Goal: Task Accomplishment & Management: Manage account settings

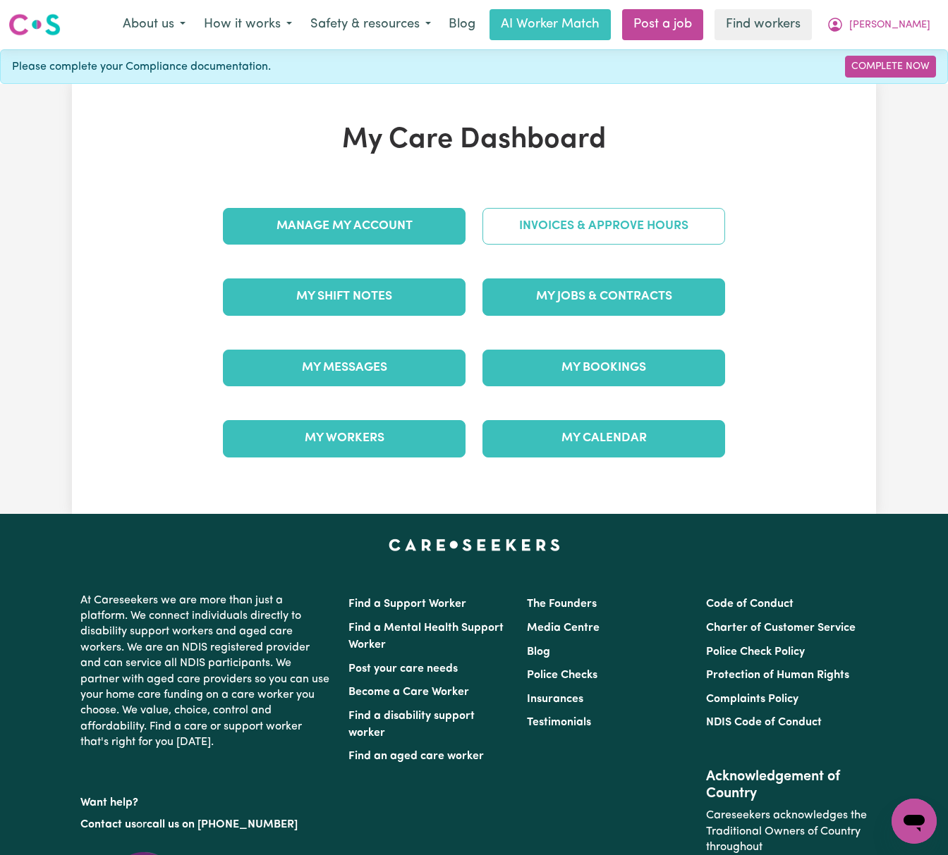
click at [577, 234] on link "Invoices & Approve Hours" at bounding box center [603, 226] width 243 height 37
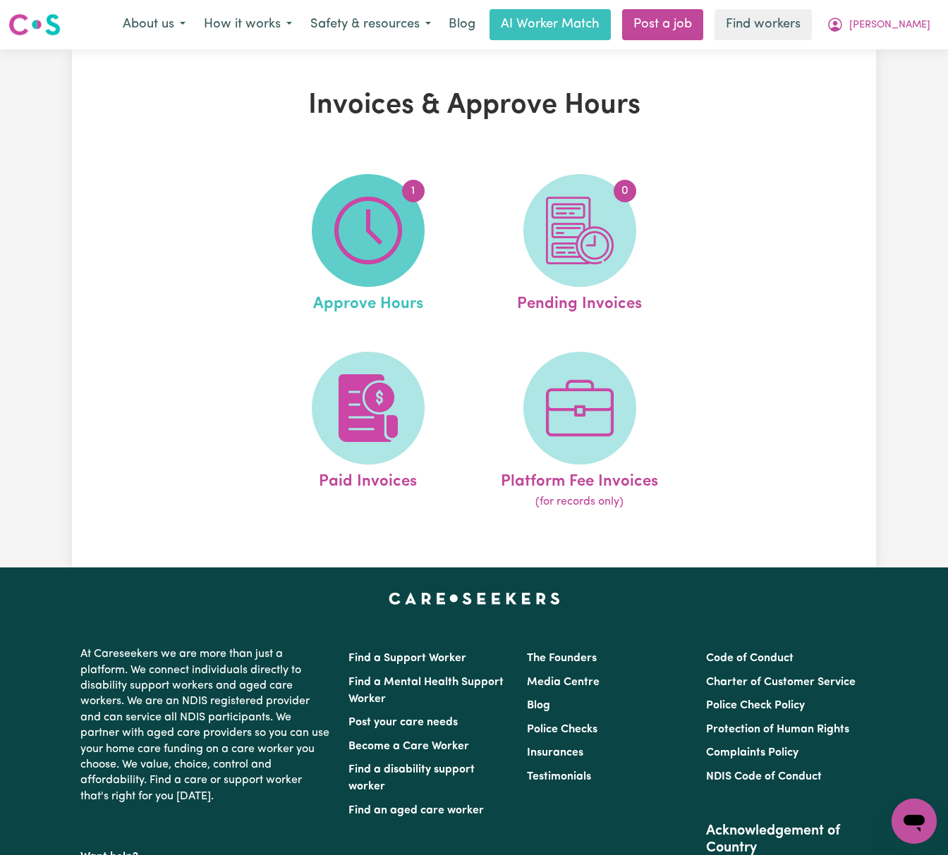
click at [364, 255] on img at bounding box center [368, 231] width 68 height 68
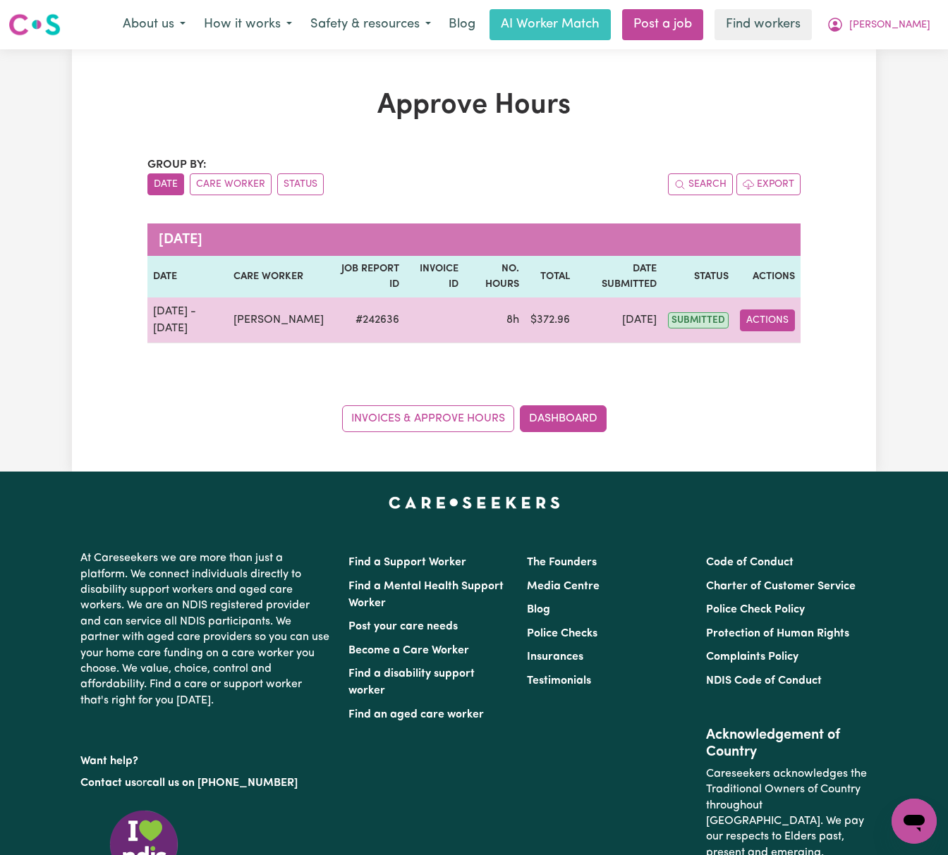
click at [773, 325] on button "Actions" at bounding box center [767, 321] width 55 height 22
click at [800, 358] on link "View Job Report" at bounding box center [800, 353] width 121 height 28
select select "pm"
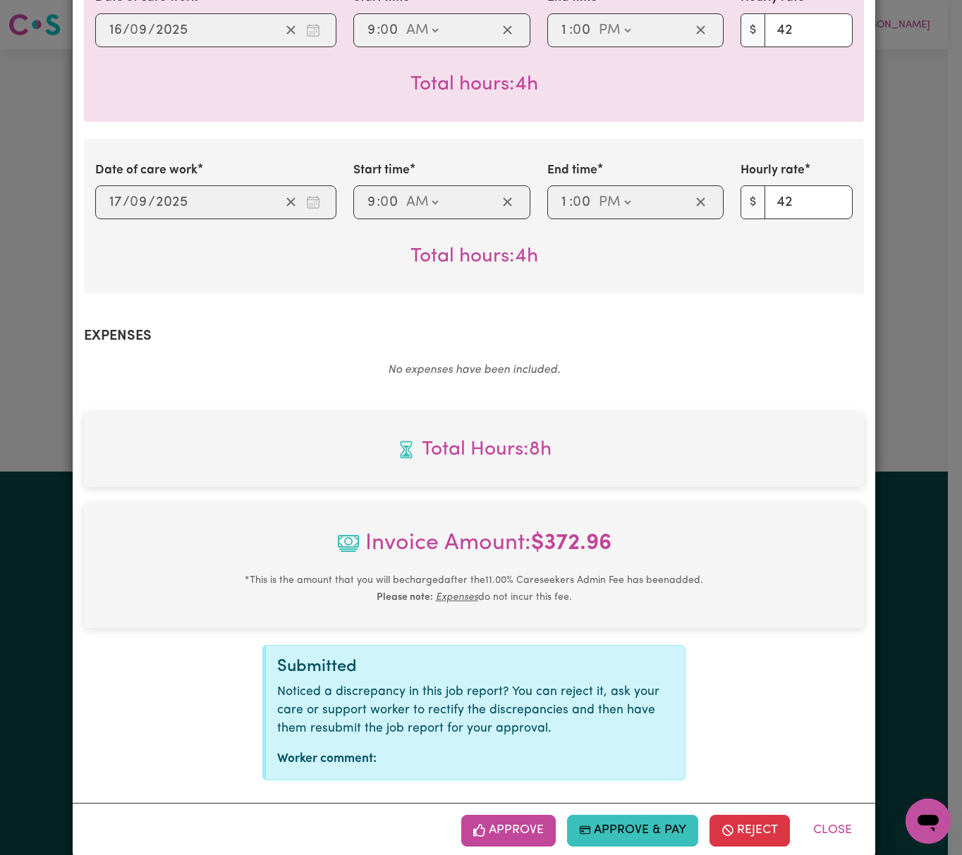
scroll to position [426, 0]
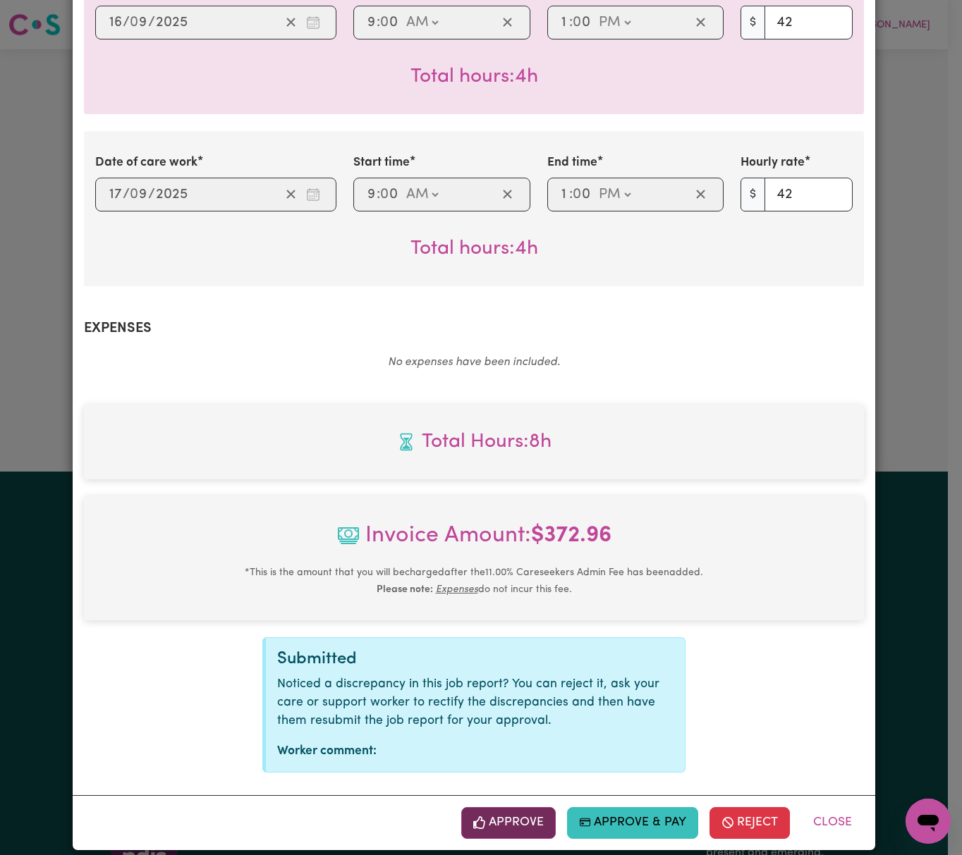
click at [519, 807] on button "Approve" at bounding box center [508, 822] width 94 height 31
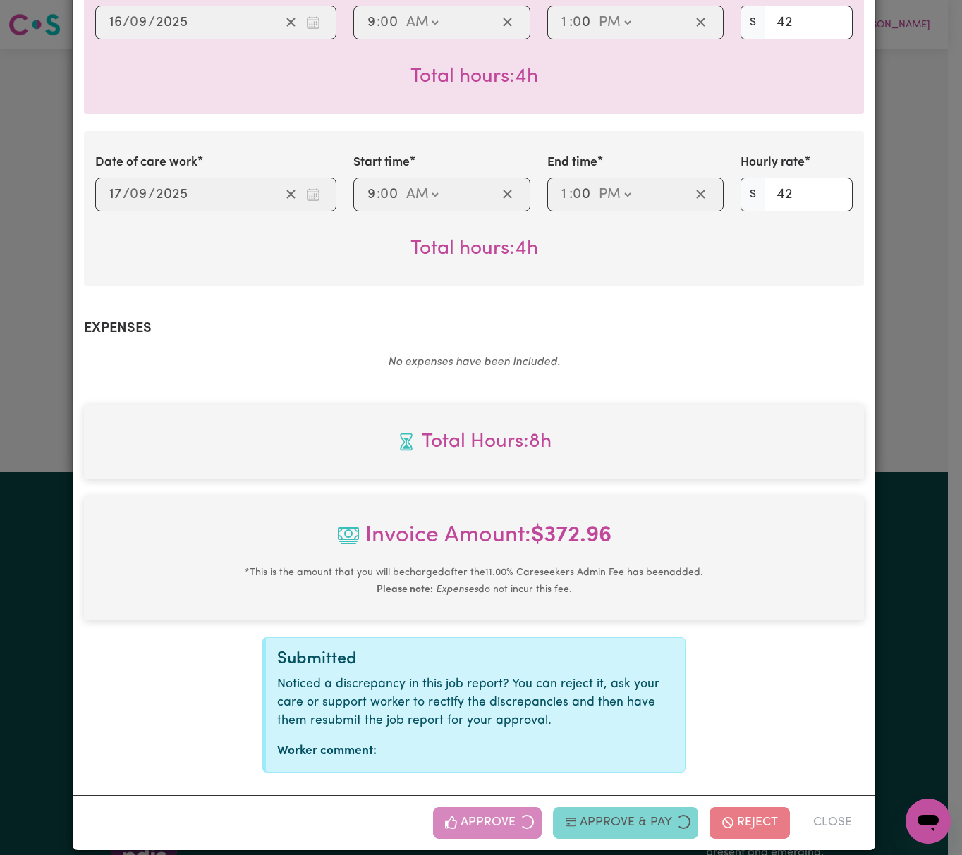
scroll to position [198, 0]
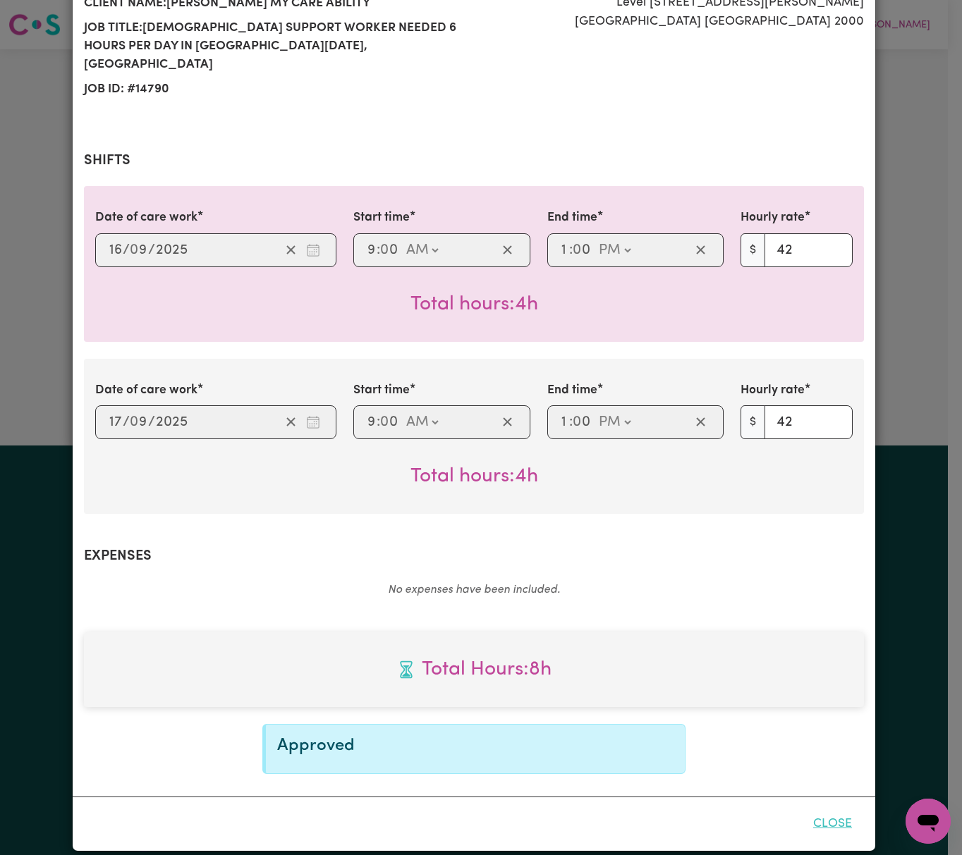
click at [830, 809] on button "Close" at bounding box center [832, 824] width 63 height 31
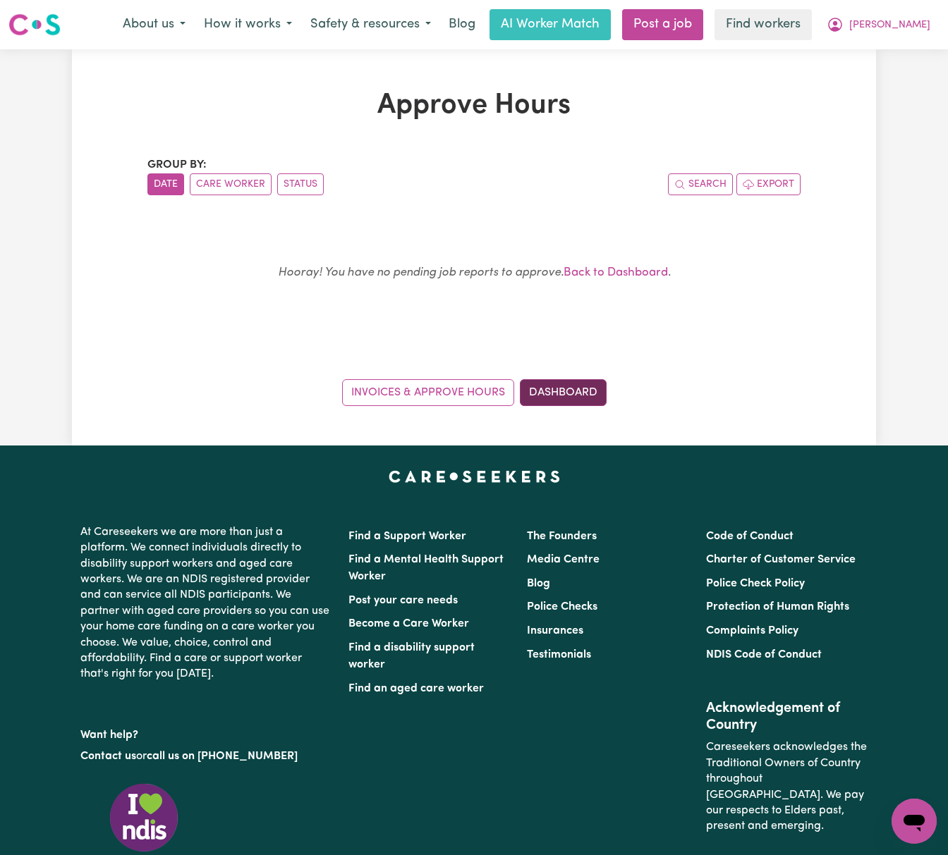
click at [574, 390] on link "Dashboard" at bounding box center [563, 392] width 87 height 27
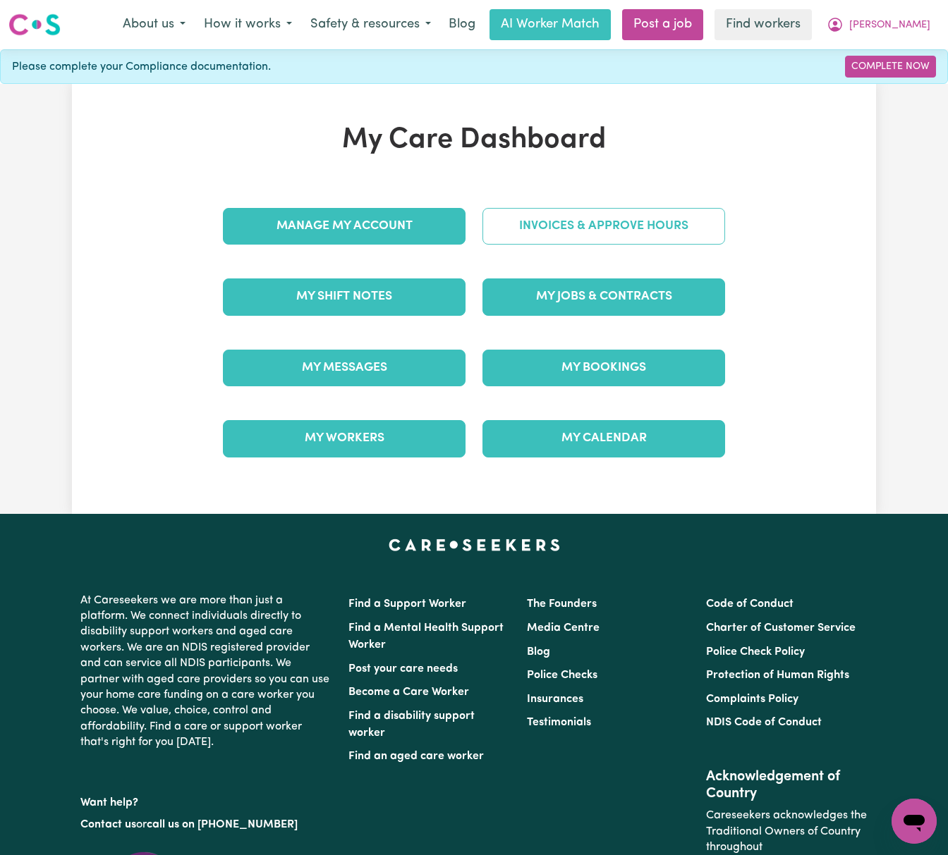
click at [687, 234] on link "Invoices & Approve Hours" at bounding box center [603, 226] width 243 height 37
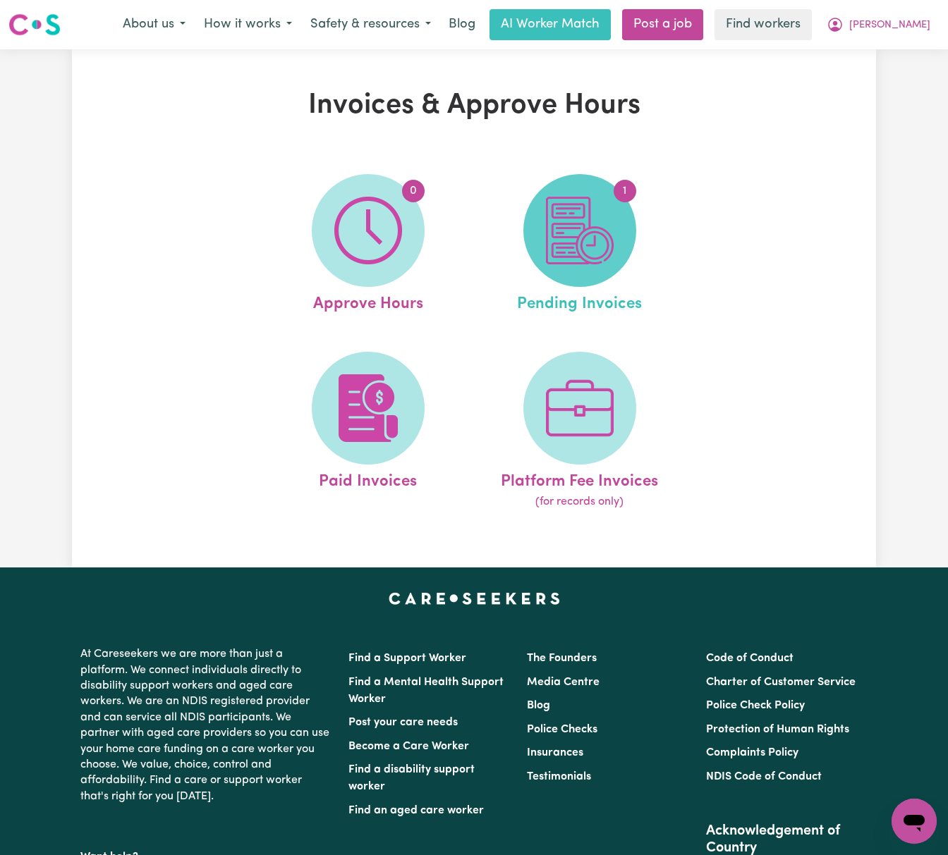
click at [611, 247] on img at bounding box center [580, 231] width 68 height 68
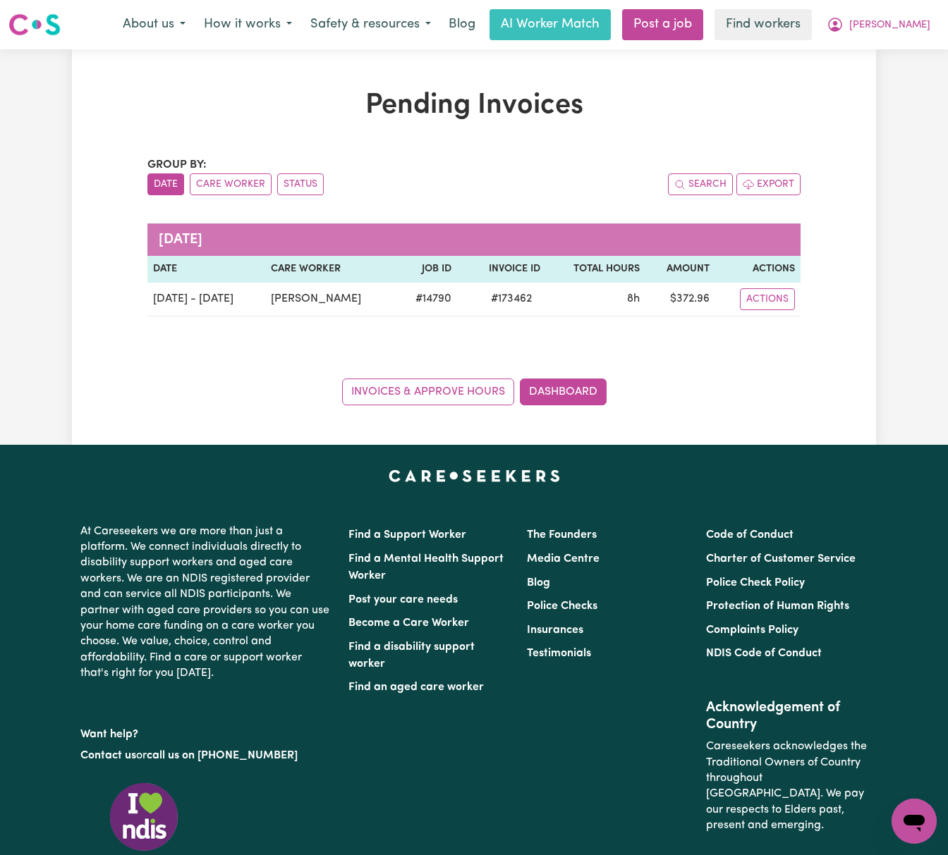
click at [830, 283] on div "Pending Invoices Group by: Date Care Worker Status Search Export September 2025…" at bounding box center [474, 247] width 804 height 317
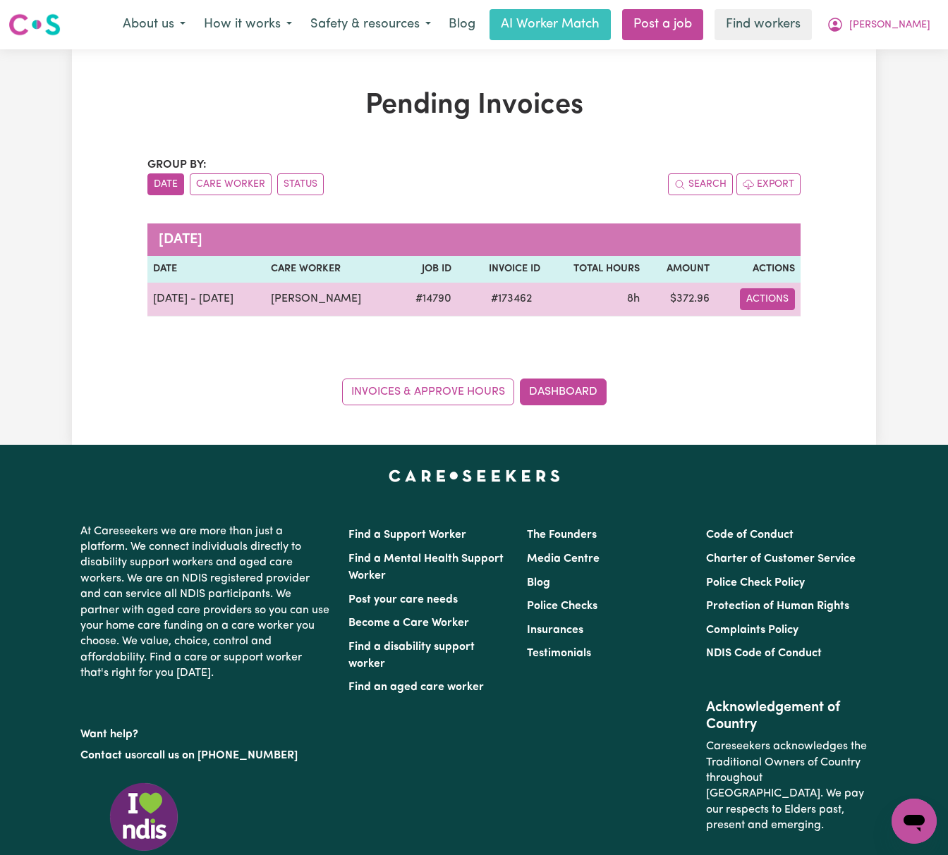
click at [771, 293] on button "Actions" at bounding box center [767, 299] width 55 height 22
click at [783, 322] on link "Download Invoice" at bounding box center [805, 332] width 129 height 28
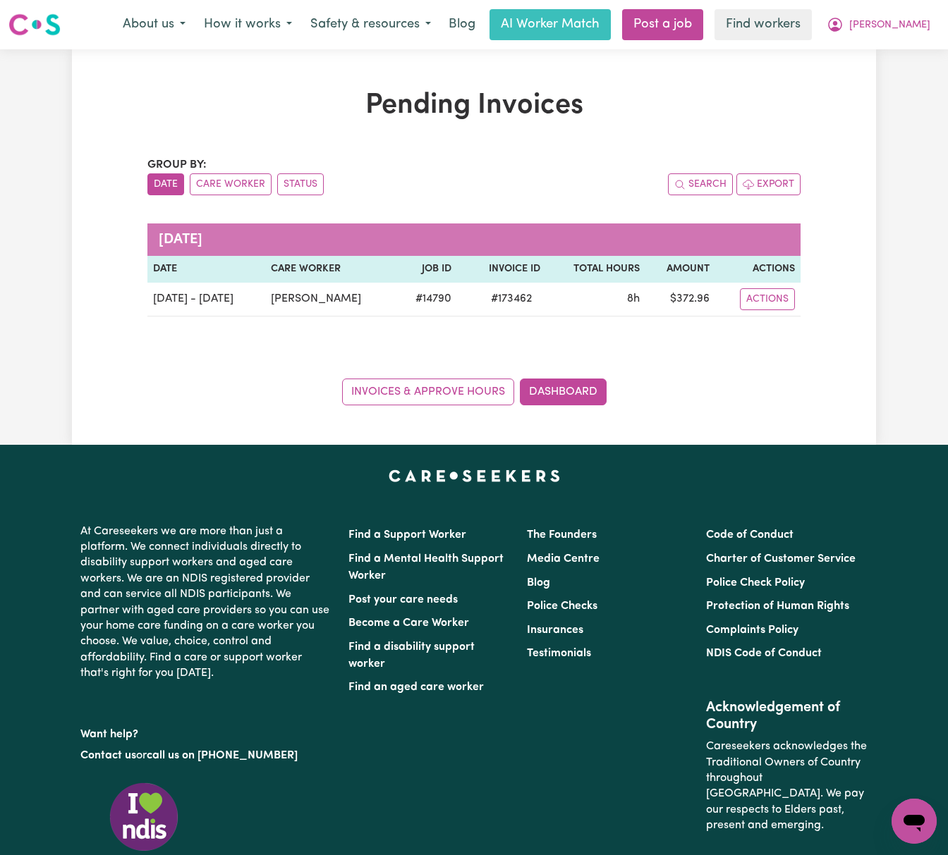
click at [382, 162] on div "Group by: Date Care Worker Status" at bounding box center [310, 176] width 326 height 39
click at [923, 11] on button "Denise" at bounding box center [878, 25] width 122 height 30
click at [912, 51] on link "My Dashboard" at bounding box center [882, 55] width 111 height 27
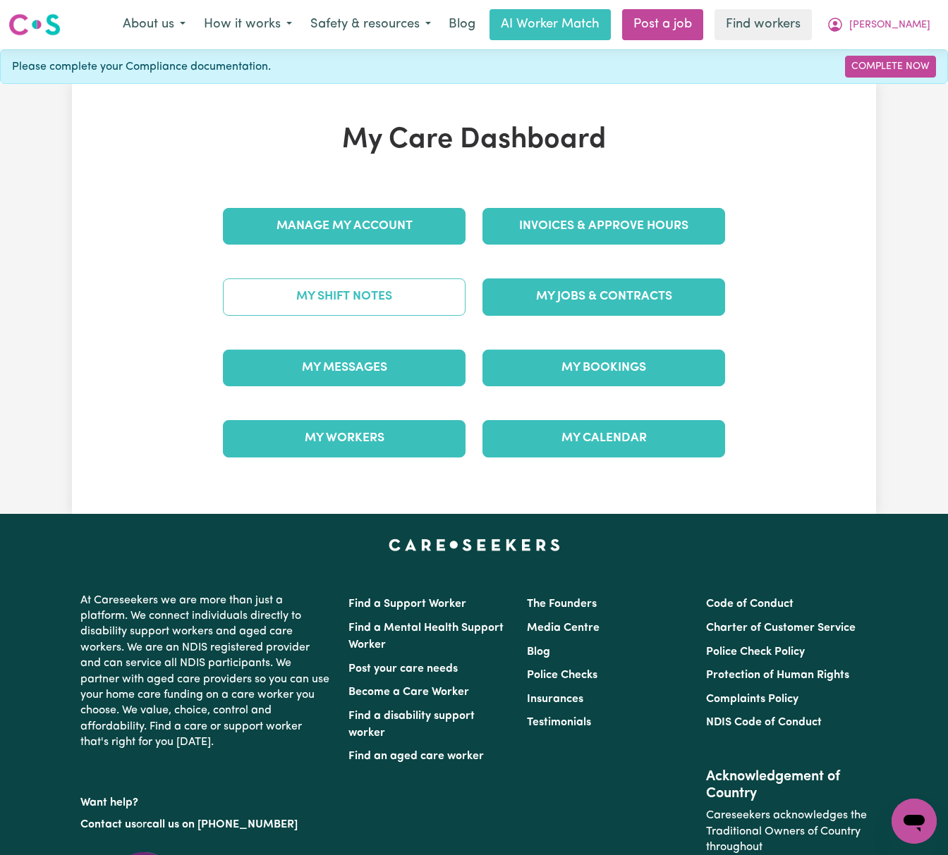
click at [430, 307] on link "My Shift Notes" at bounding box center [344, 296] width 243 height 37
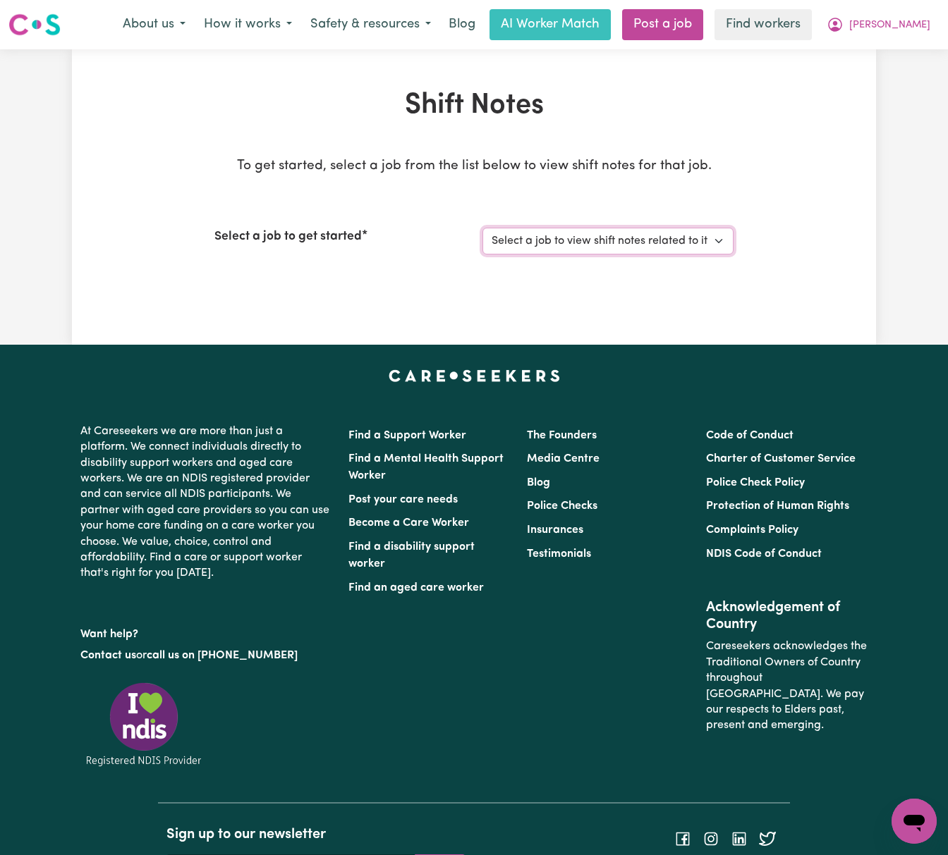
click at [712, 244] on select "Select a job to view shift notes related to it... Female Support Worker Needed …" at bounding box center [607, 241] width 251 height 27
click at [482, 228] on select "Select a job to view shift notes related to it... Female Support Worker Needed …" at bounding box center [607, 241] width 251 height 27
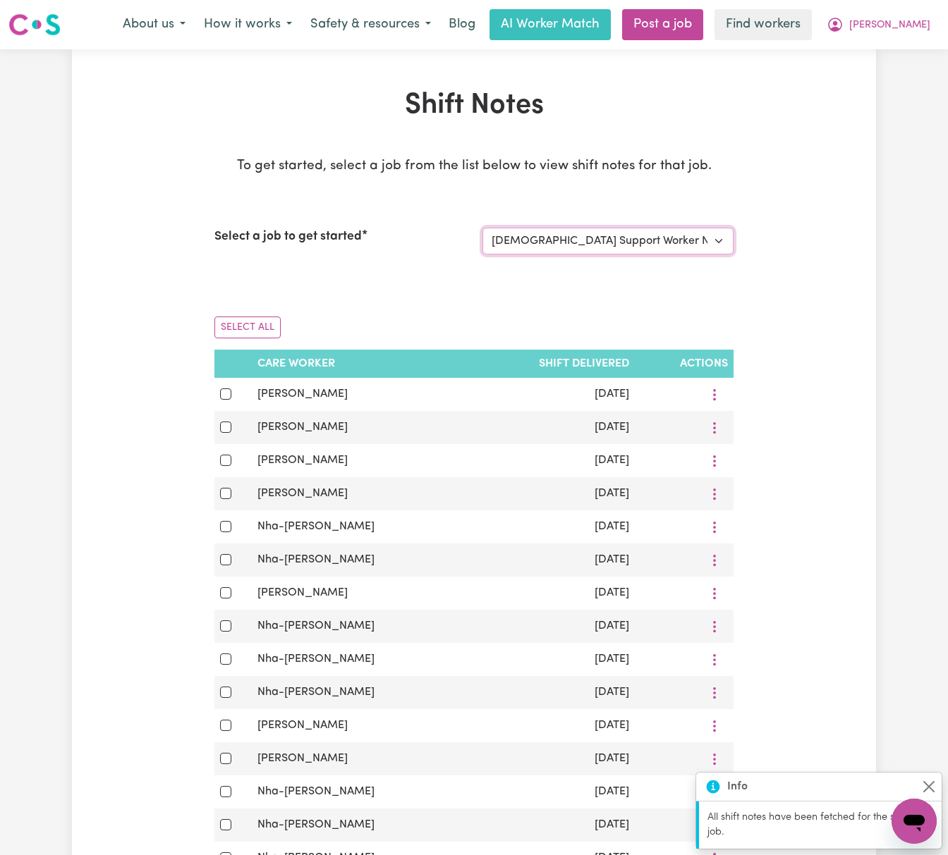
drag, startPoint x: 712, startPoint y: 227, endPoint x: 712, endPoint y: 240, distance: 13.4
click at [712, 228] on select "Select a job to view shift notes related to it... Female Support Worker Needed …" at bounding box center [607, 241] width 251 height 27
click at [482, 228] on select "Select a job to view shift notes related to it... Female Support Worker Needed …" at bounding box center [607, 241] width 251 height 27
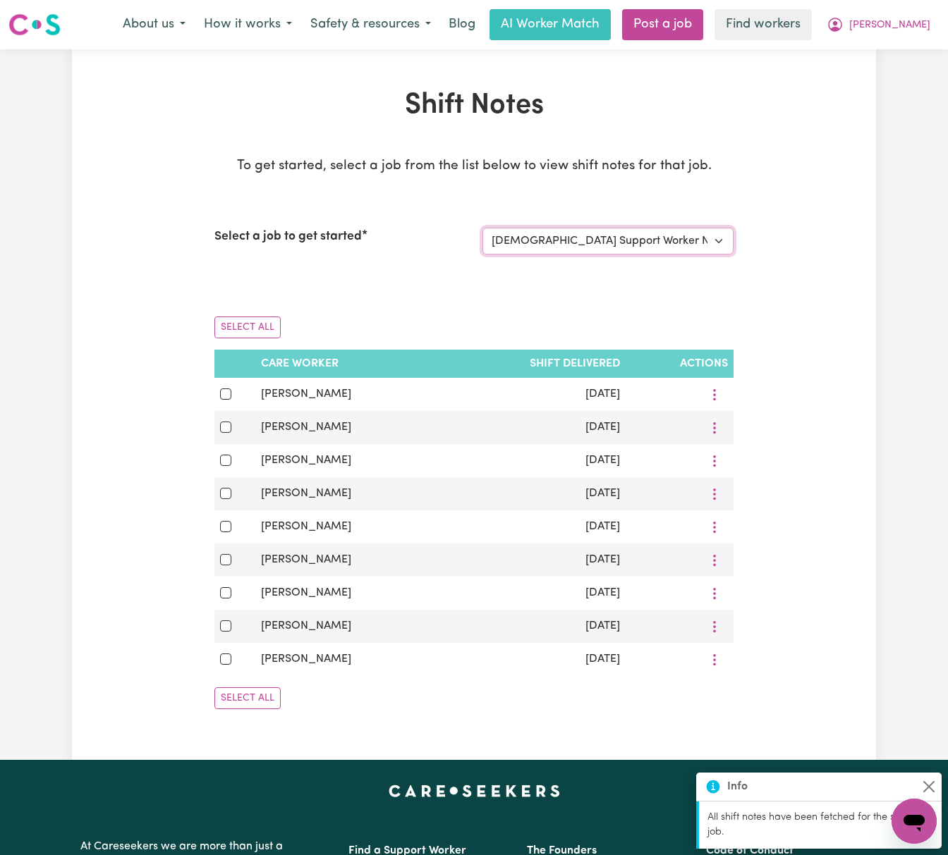
click at [721, 240] on select "Select a job to view shift notes related to it... Female Support Worker Needed …" at bounding box center [607, 241] width 251 height 27
select select "14790"
click at [482, 228] on select "Select a job to view shift notes related to it... Female Support Worker Needed …" at bounding box center [607, 241] width 251 height 27
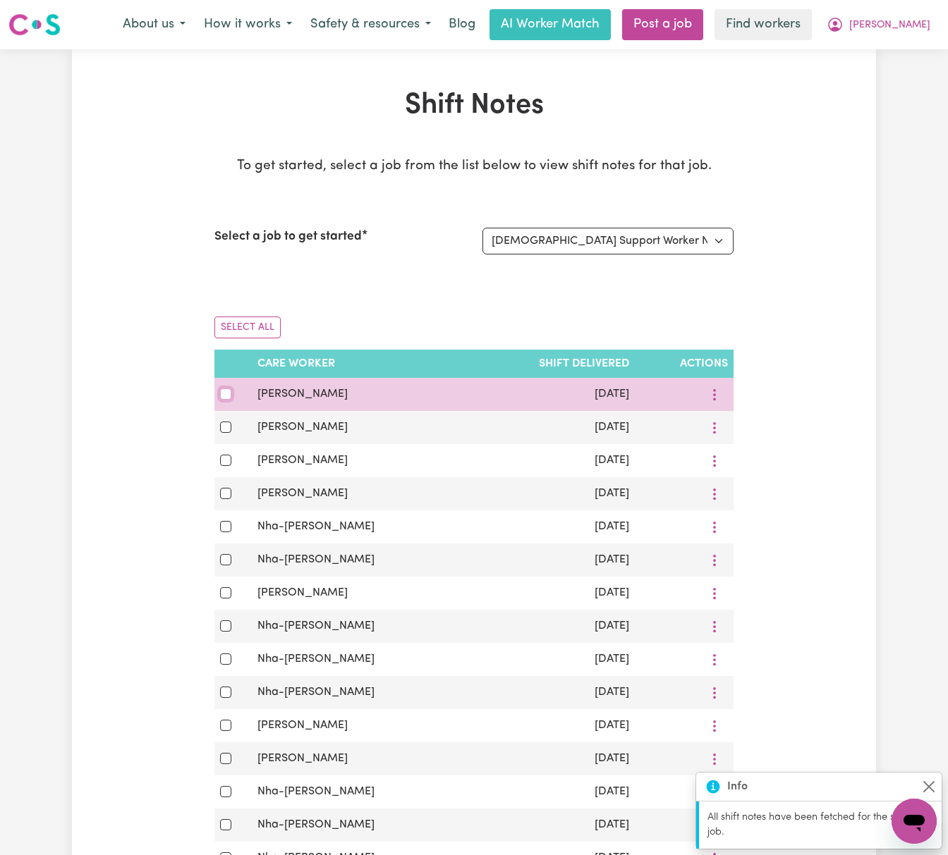
click at [223, 393] on input "checkbox" at bounding box center [225, 393] width 11 height 11
checkbox input "true"
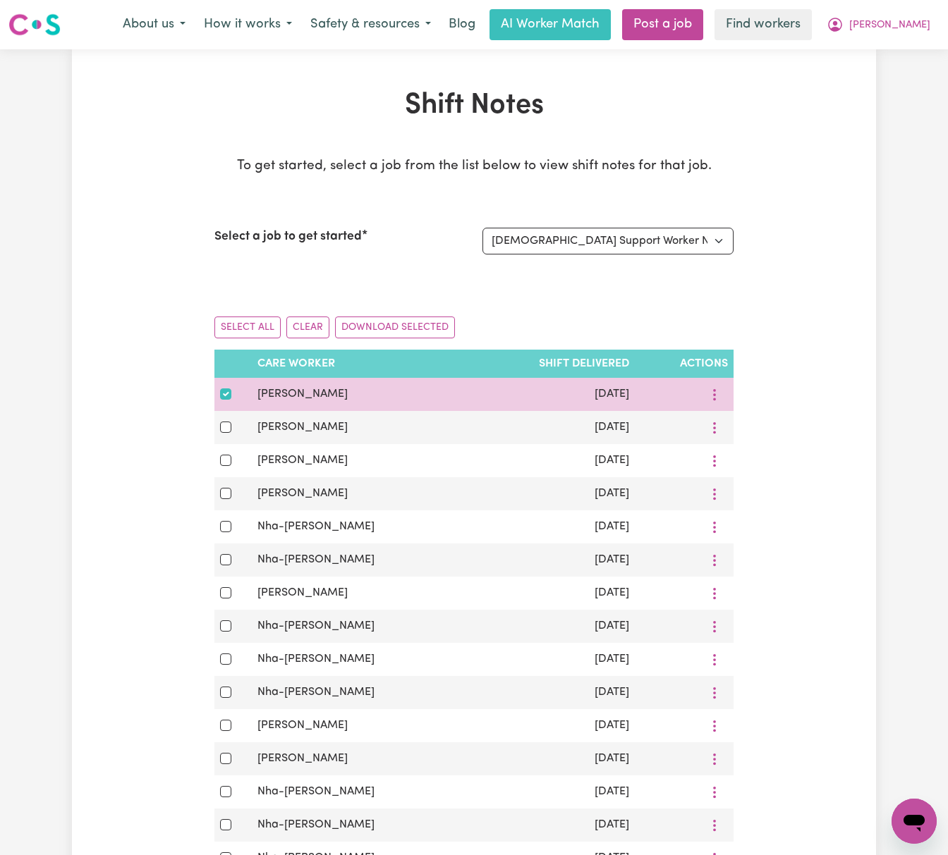
drag, startPoint x: 357, startPoint y: 398, endPoint x: 235, endPoint y: 398, distance: 122.0
click at [233, 398] on tr "Chantal Tuishime Sep 16, 2025" at bounding box center [473, 394] width 519 height 33
copy tr "Chantal Tuishime"
click at [715, 396] on button "More options" at bounding box center [714, 395] width 27 height 22
click at [722, 431] on icon at bounding box center [727, 428] width 11 height 11
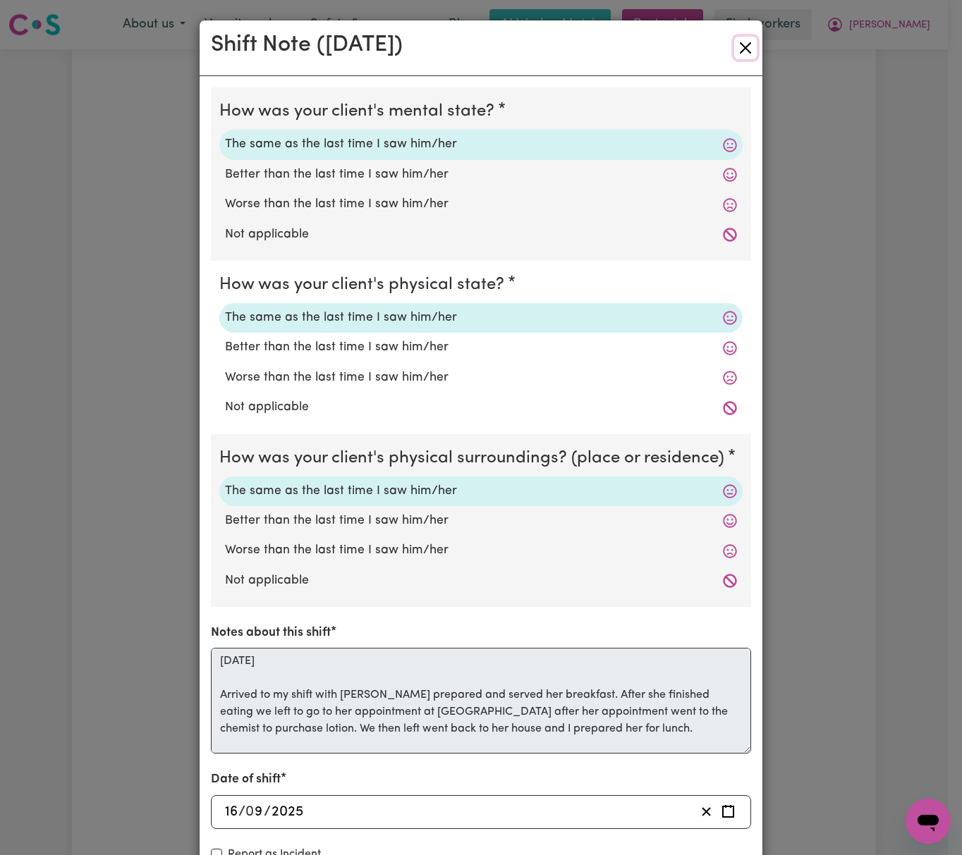
click at [735, 47] on button "Close" at bounding box center [745, 48] width 23 height 23
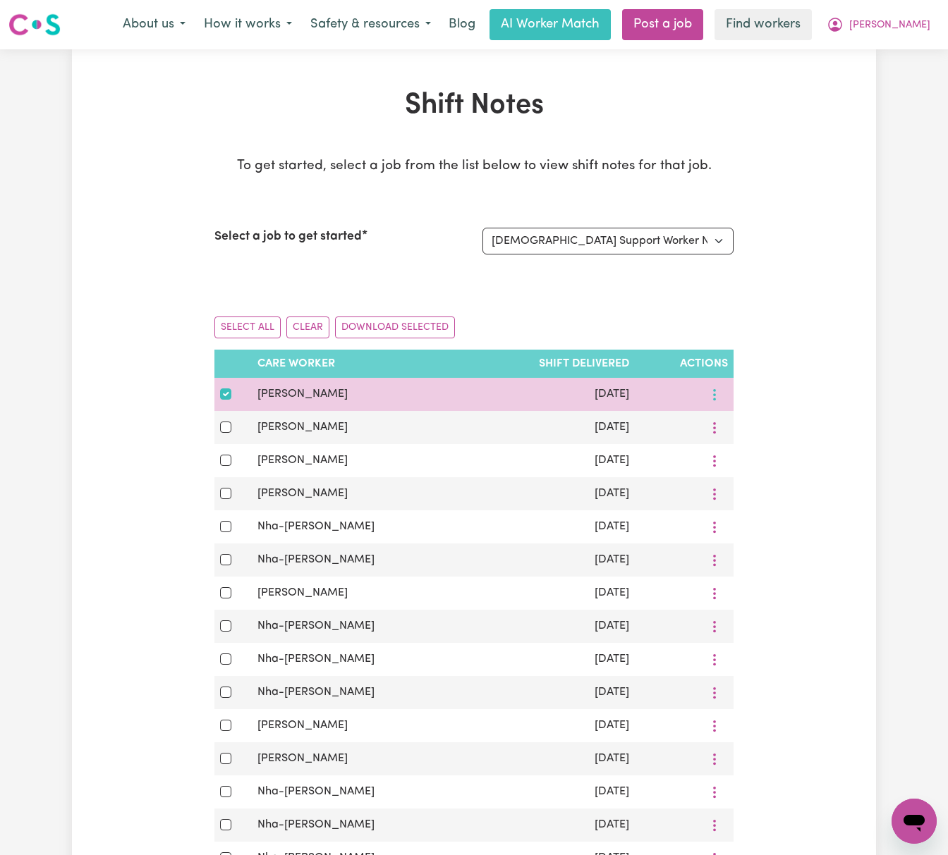
click at [719, 393] on button "More options" at bounding box center [714, 395] width 27 height 22
click at [747, 453] on link "Download" at bounding box center [769, 456] width 116 height 28
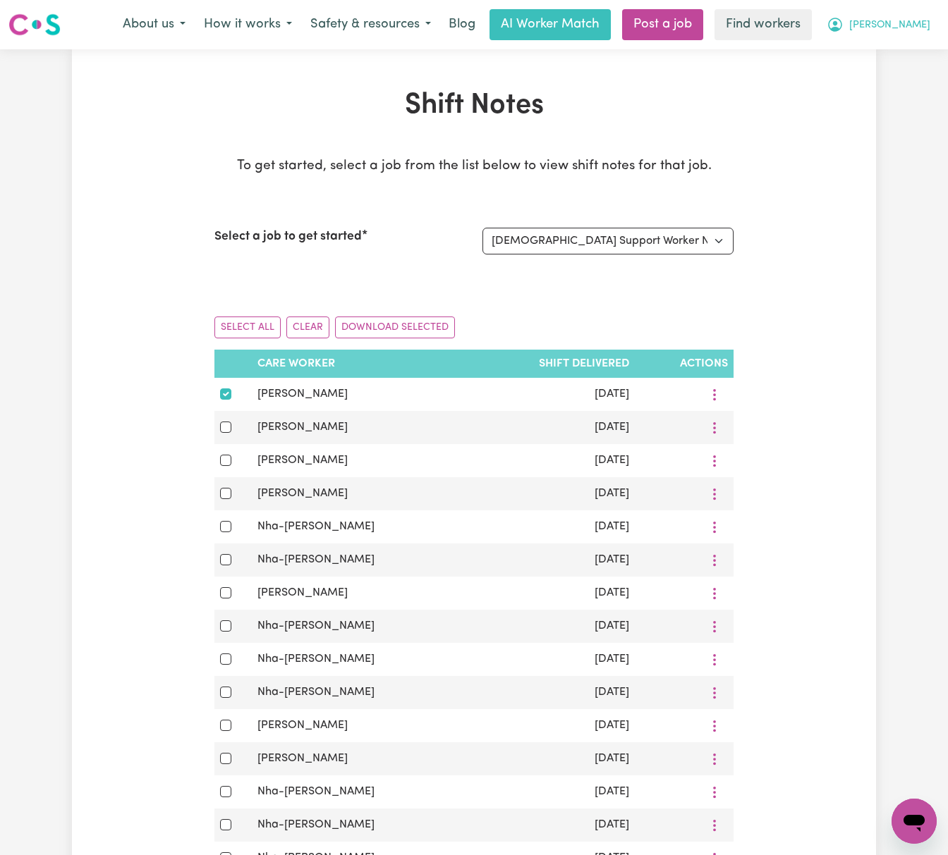
click at [900, 20] on span "Denise" at bounding box center [889, 26] width 81 height 16
click at [898, 74] on link "Logout" at bounding box center [882, 81] width 111 height 27
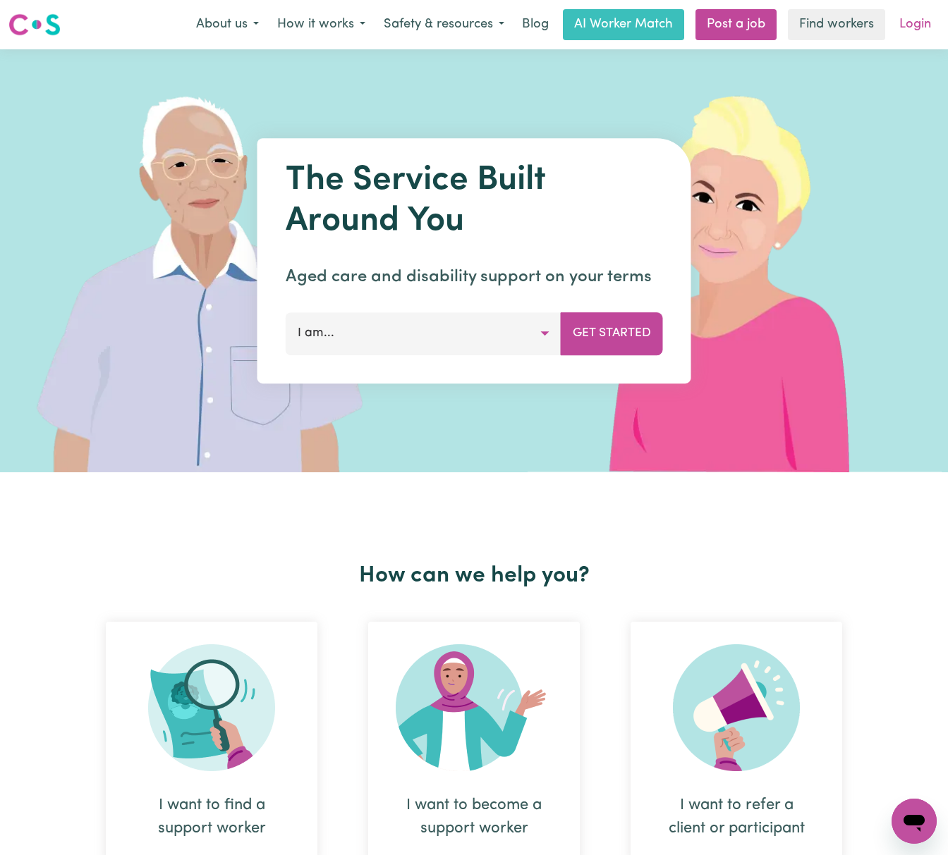
click at [915, 24] on link "Login" at bounding box center [914, 24] width 49 height 31
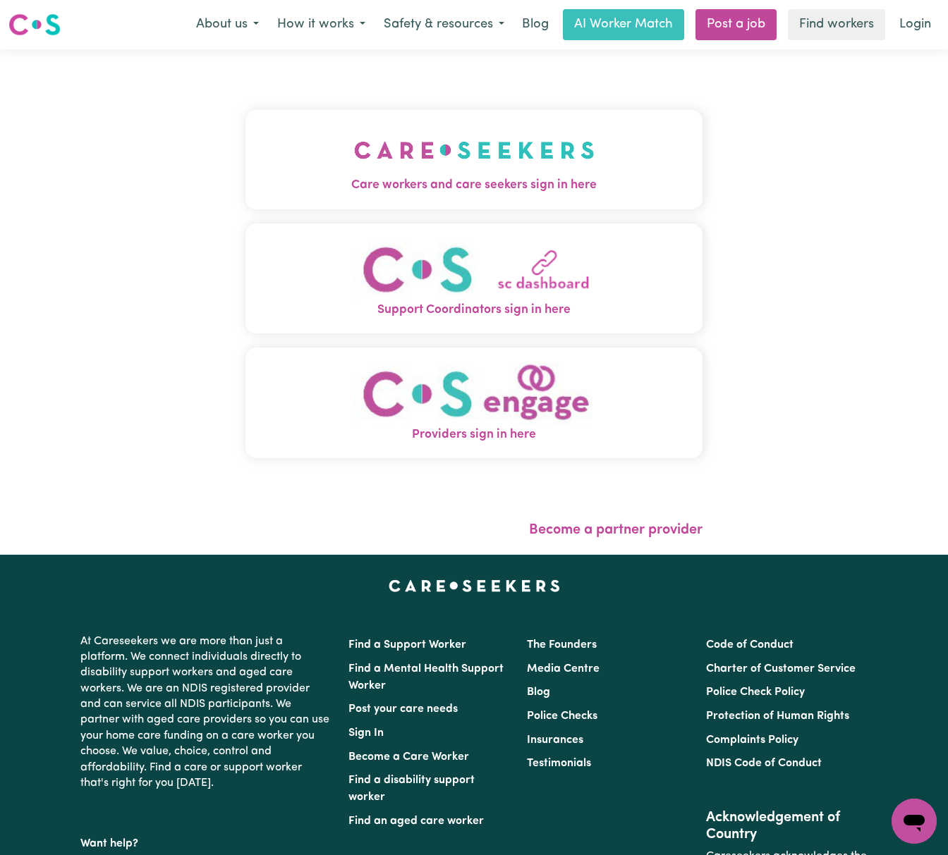
click at [424, 144] on img "Care workers and care seekers sign in here" at bounding box center [474, 150] width 240 height 52
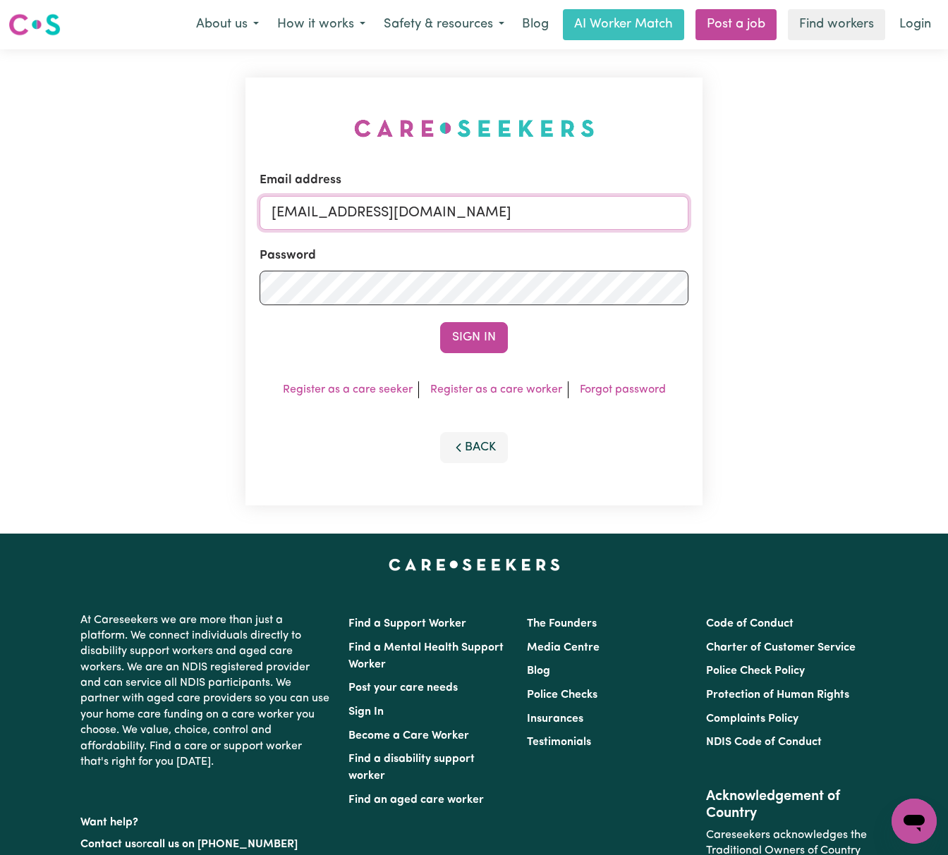
drag, startPoint x: 353, startPoint y: 212, endPoint x: 762, endPoint y: 212, distance: 408.9
click at [762, 212] on div "Email address superuser~BrianButlerLW@careseekers.com.au Password Sign In Regis…" at bounding box center [474, 291] width 948 height 484
paste input "RobertMoorWC@careseekers.com.au"
type input "superuser~RobertMoorWC@careseekers.com.au"
click at [440, 322] on button "Sign In" at bounding box center [474, 337] width 68 height 31
